Goal: Check status: Check status

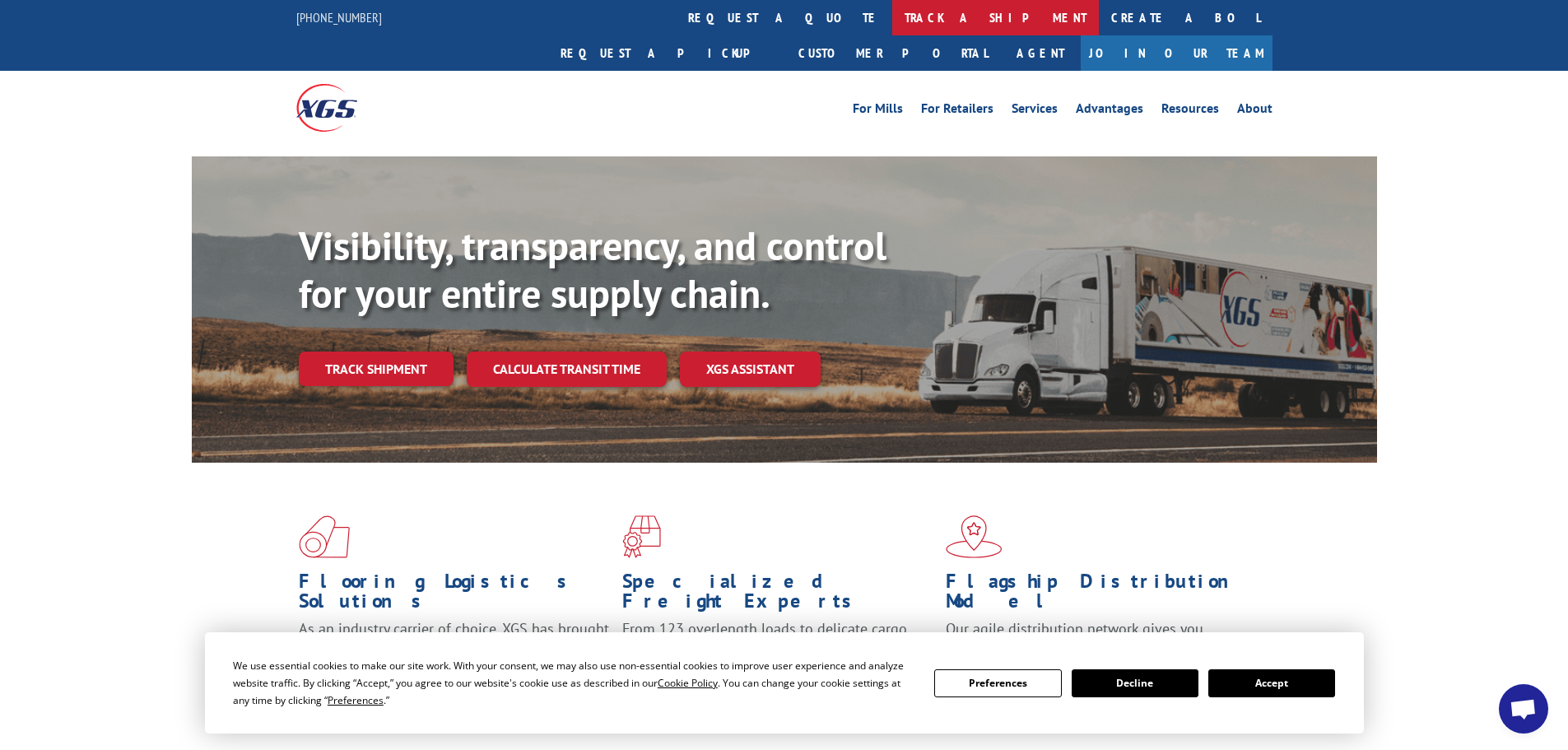
click at [892, 14] on link "track a shipment" at bounding box center [995, 17] width 207 height 35
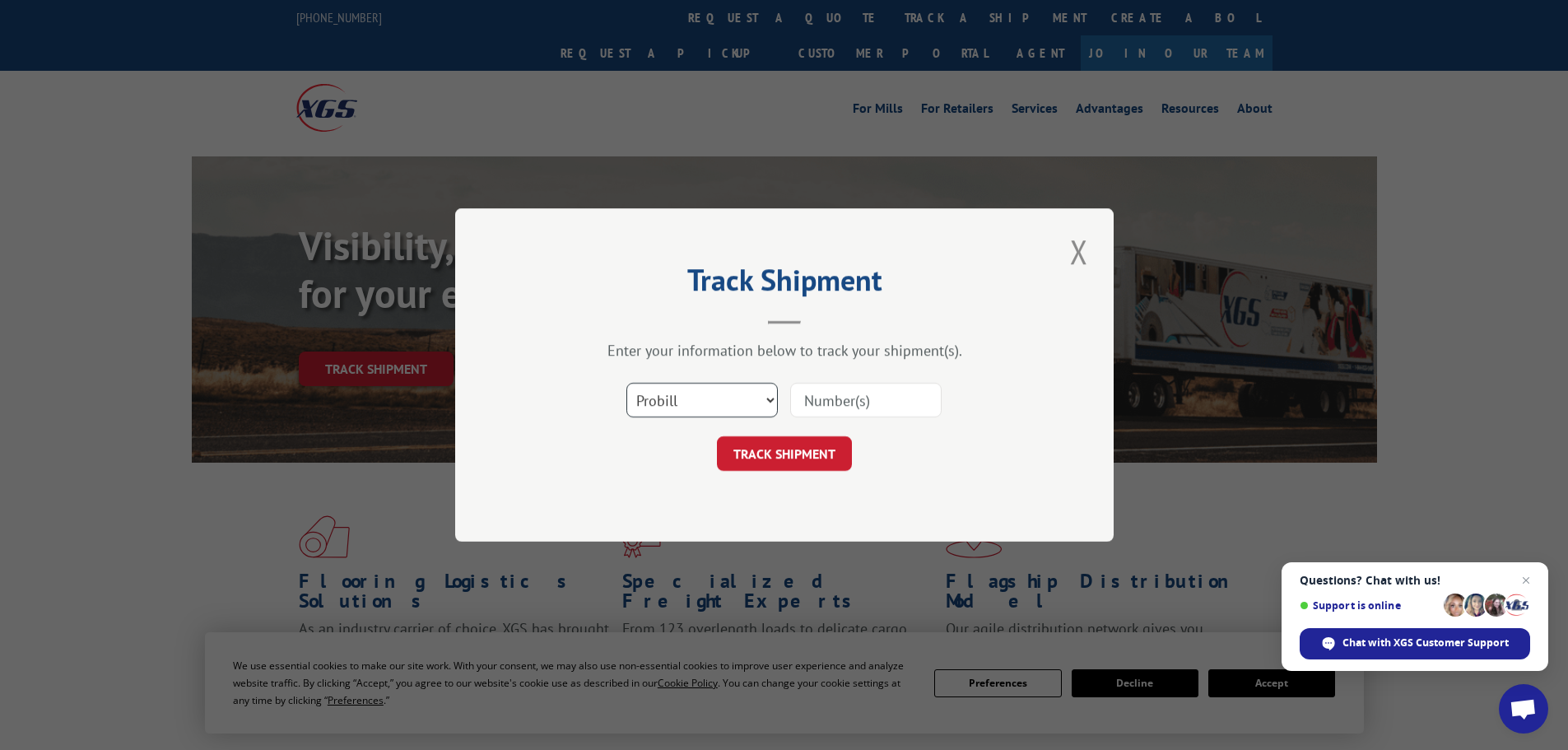
click at [739, 396] on select "Select category... Probill BOL PO" at bounding box center [702, 400] width 152 height 34
select select "bol"
click at [627, 383] on select "Select category... Probill BOL PO" at bounding box center [702, 400] width 152 height 34
click at [848, 403] on input at bounding box center [866, 400] width 152 height 34
paste input "5951643"
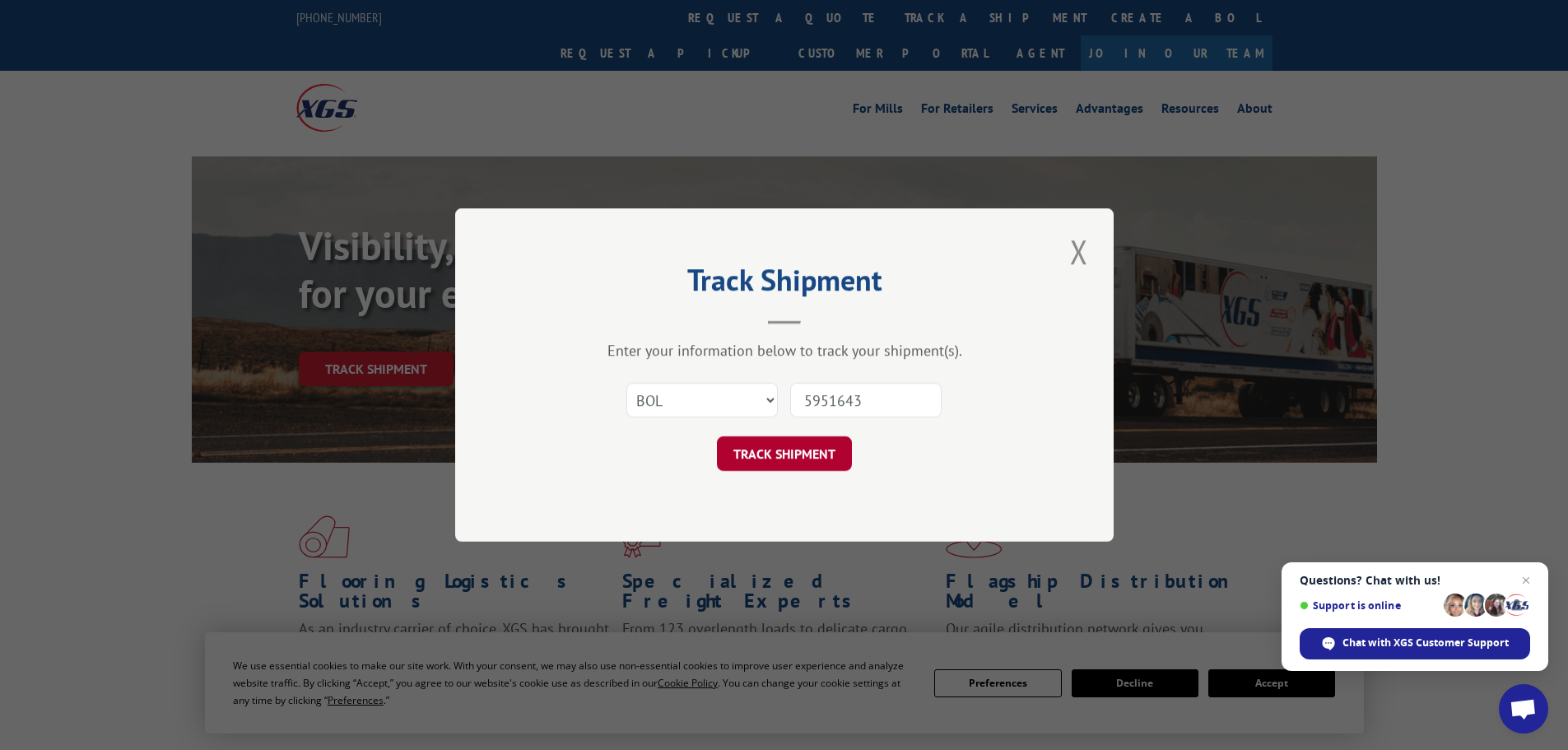
type input "5951643"
click at [779, 453] on button "TRACK SHIPMENT" at bounding box center [784, 453] width 135 height 34
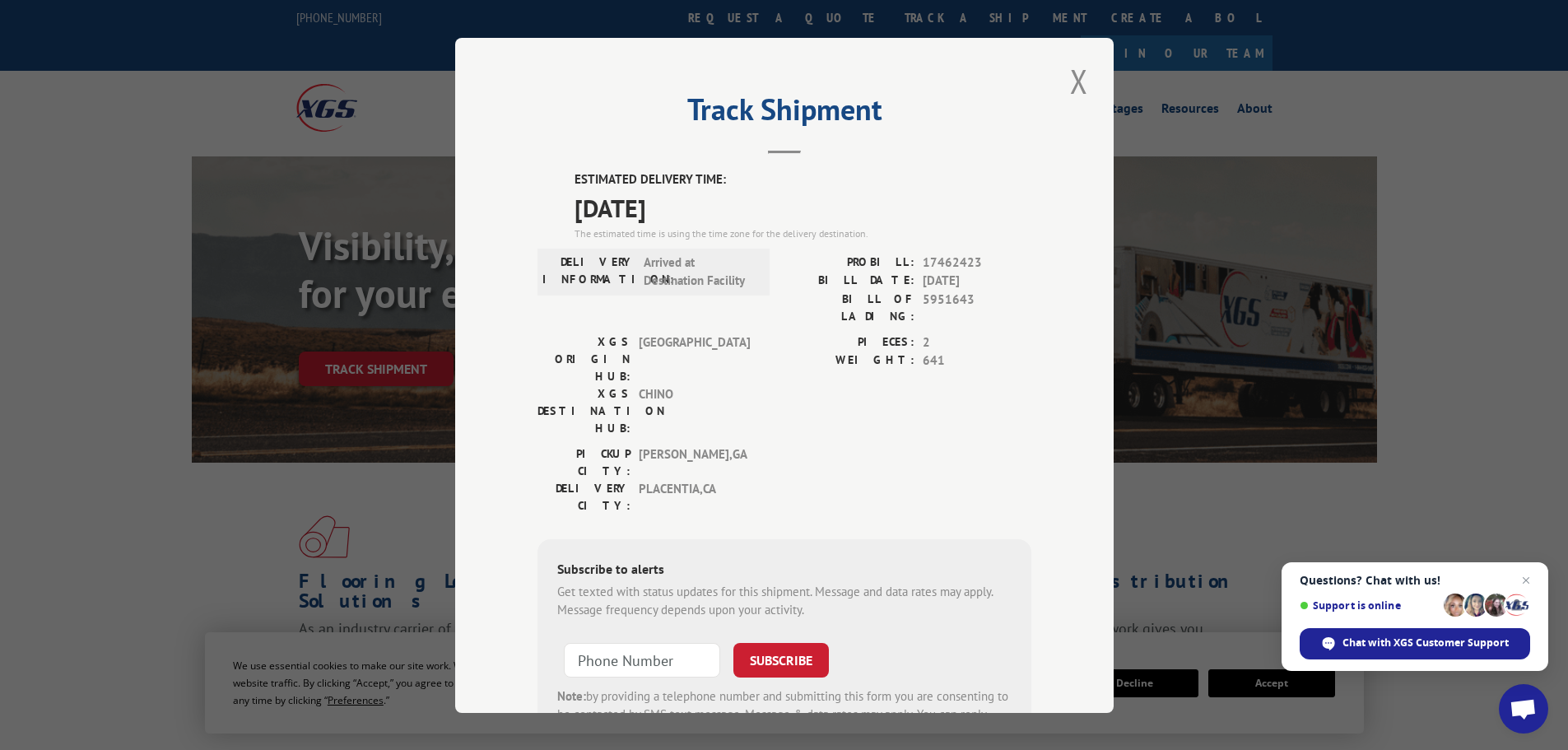
drag, startPoint x: 655, startPoint y: 196, endPoint x: 561, endPoint y: 183, distance: 94.9
click at [561, 183] on div "ESTIMATED DELIVERY TIME: [DATE] The estimated time is using the time zone for t…" at bounding box center [784, 466] width 494 height 592
copy div "ESTIMATED DELIVERY TIME: [DATE]"
